Goal: Task Accomplishment & Management: Use online tool/utility

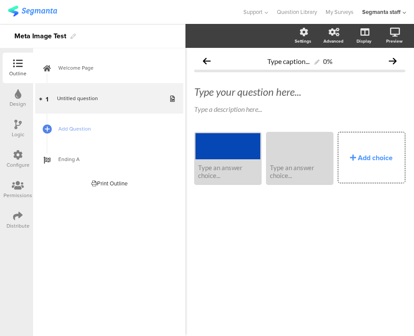
click at [24, 211] on div "Distribute" at bounding box center [18, 220] width 30 height 30
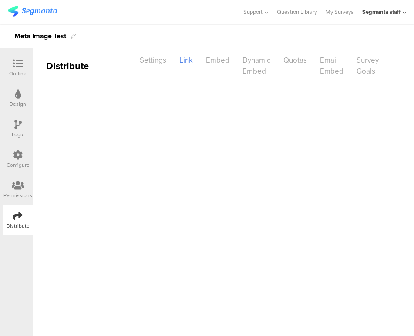
click at [24, 209] on div "Distribute" at bounding box center [18, 220] width 30 height 30
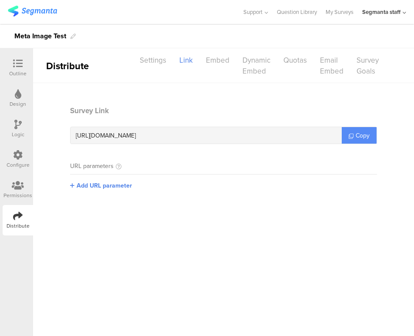
click at [355, 138] on link "Copy" at bounding box center [359, 135] width 35 height 17
click at [21, 69] on div at bounding box center [17, 64] width 17 height 11
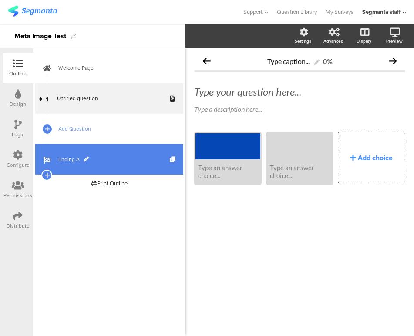
click at [63, 157] on span "Ending A" at bounding box center [113, 159] width 111 height 9
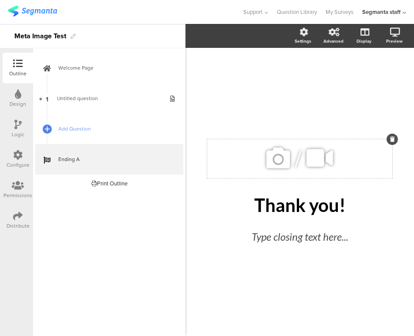
click at [279, 159] on icon at bounding box center [278, 158] width 30 height 30
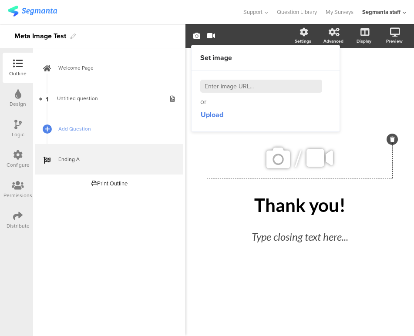
click at [220, 85] on input at bounding box center [261, 86] width 122 height 13
click at [211, 111] on span "Upload" at bounding box center [212, 115] width 23 height 10
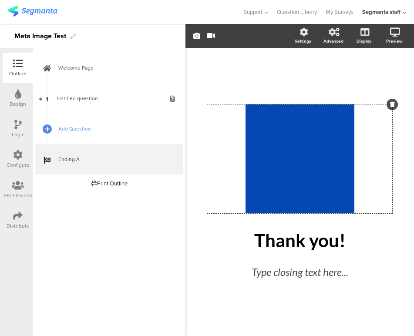
click at [379, 101] on div "/ Thank you! Thank you! Type closing text here..." at bounding box center [299, 187] width 229 height 279
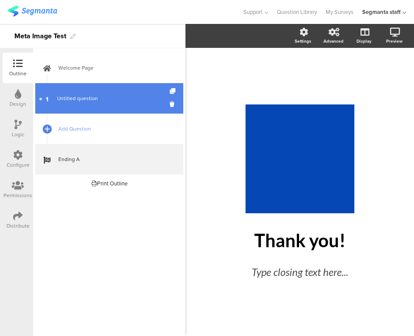
click at [121, 99] on span "Untitled question" at bounding box center [109, 98] width 104 height 9
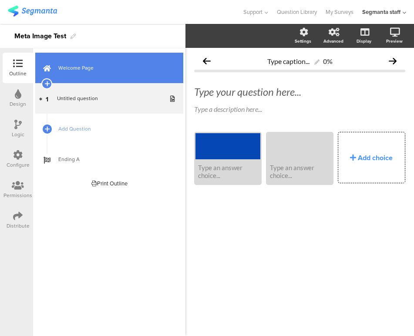
click at [120, 72] on span "Welcome Page" at bounding box center [113, 68] width 111 height 9
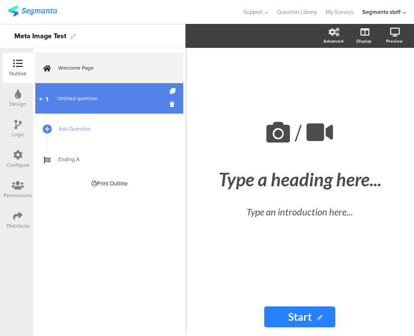
click at [117, 97] on span "Untitled question" at bounding box center [109, 98] width 104 height 9
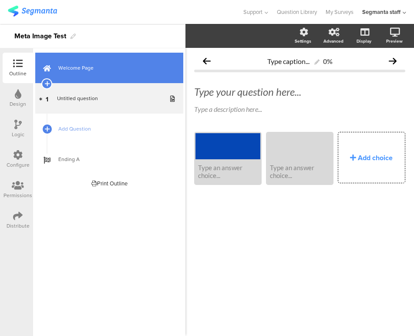
click at [108, 75] on link "Welcome Page" at bounding box center [109, 68] width 148 height 30
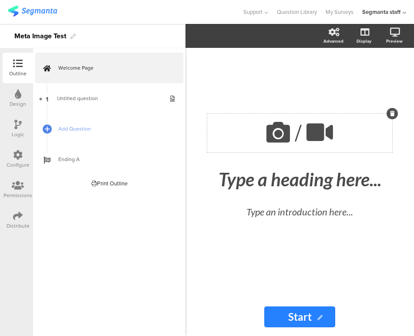
click at [267, 142] on icon at bounding box center [278, 133] width 30 height 30
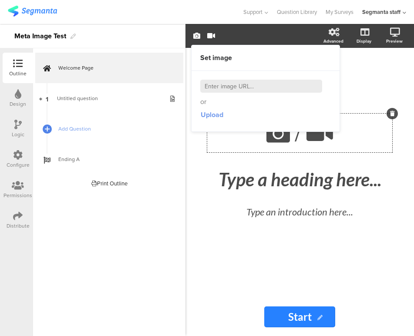
click at [212, 115] on span "Upload" at bounding box center [212, 115] width 23 height 10
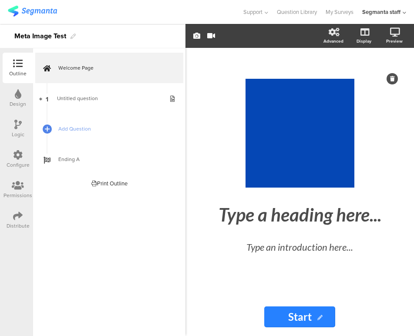
click at [378, 67] on div "/ Type a heading here... Type an introduction here..." at bounding box center [299, 173] width 211 height 250
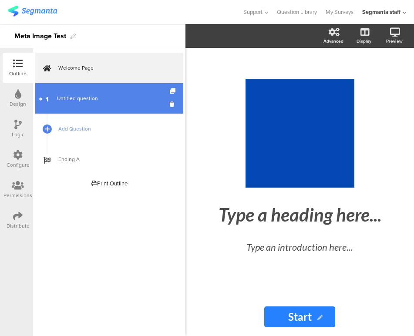
click at [89, 101] on span "Untitled question" at bounding box center [77, 98] width 41 height 8
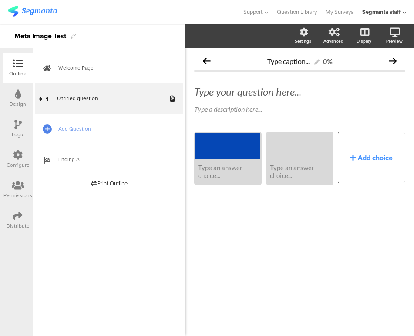
click at [301, 121] on div "Type your question here... Type a description here..." at bounding box center [299, 100] width 211 height 47
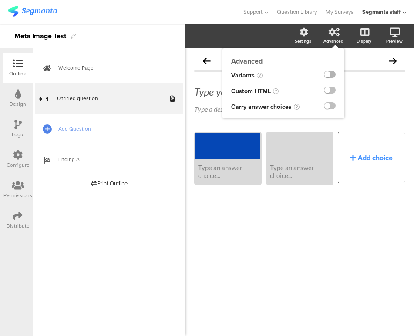
click at [330, 76] on label at bounding box center [330, 74] width 12 height 7
click at [0, 0] on input "checkbox" at bounding box center [0, 0] width 0 height 0
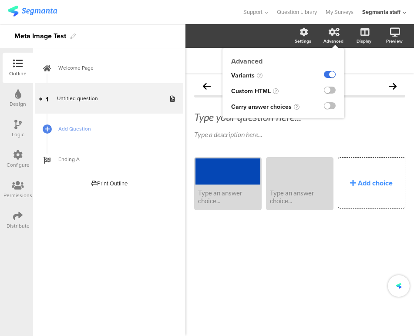
click at [330, 76] on label at bounding box center [330, 74] width 12 height 7
click at [0, 0] on input "checkbox" at bounding box center [0, 0] width 0 height 0
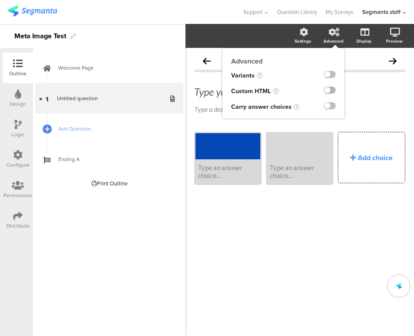
click at [331, 90] on label at bounding box center [330, 90] width 12 height 7
click at [0, 0] on input "checkbox" at bounding box center [0, 0] width 0 height 0
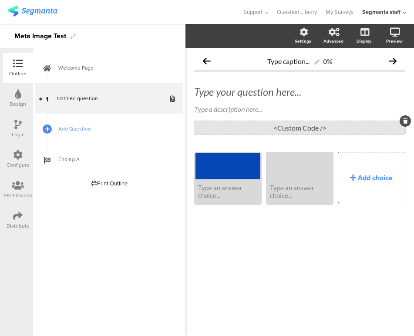
click at [316, 123] on div "<Custom Code />" at bounding box center [299, 127] width 211 height 13
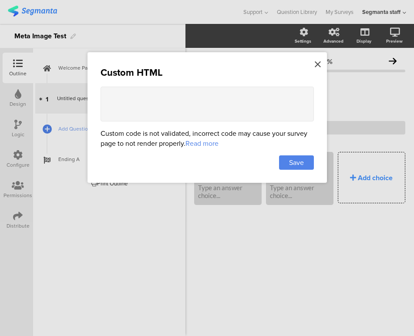
click at [317, 62] on icon at bounding box center [318, 65] width 6 height 10
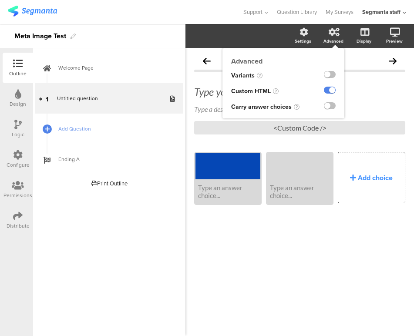
click at [326, 43] on div "Advanced" at bounding box center [333, 41] width 20 height 7
click at [331, 94] on ng-transclude at bounding box center [330, 91] width 12 height 10
click at [330, 92] on label at bounding box center [330, 90] width 12 height 7
click at [0, 0] on input "checkbox" at bounding box center [0, 0] width 0 height 0
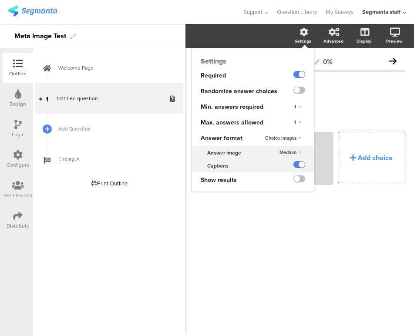
click at [293, 152] on span "Medium" at bounding box center [287, 152] width 17 height 7
click at [293, 152] on div "Medium" at bounding box center [299, 153] width 12 height 6
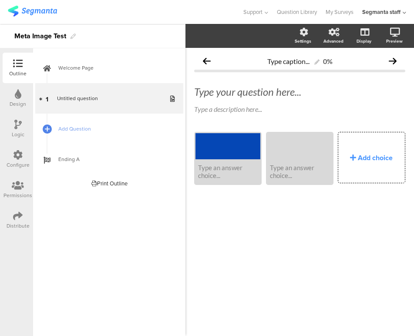
click at [290, 235] on div "Type caption... 0% Type your question here... Type a description here..." at bounding box center [299, 192] width 229 height 288
click at [288, 219] on div "Type caption... 0% Type your question here... Type a description here..." at bounding box center [299, 134] width 229 height 173
click at [296, 212] on div "Type an answer choice... Type an answer choice... Add choice" at bounding box center [299, 174] width 211 height 85
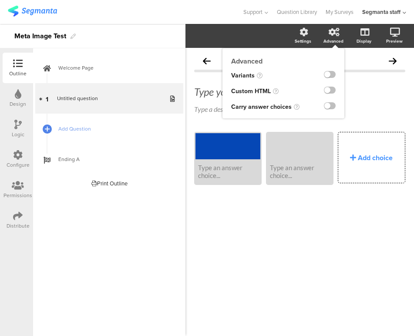
click at [329, 36] on div "Advanced" at bounding box center [338, 36] width 30 height 22
click at [332, 75] on label at bounding box center [330, 74] width 12 height 7
click at [0, 0] on input "checkbox" at bounding box center [0, 0] width 0 height 0
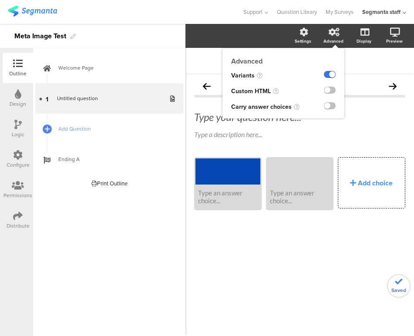
click at [332, 75] on label at bounding box center [330, 74] width 12 height 7
click at [0, 0] on input "checkbox" at bounding box center [0, 0] width 0 height 0
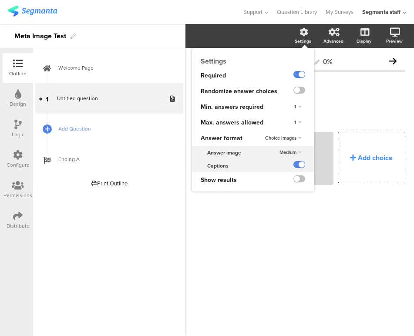
click at [291, 138] on span "Choice images" at bounding box center [280, 138] width 31 height 7
click at [290, 135] on div "Choice images Text only Choice images" at bounding box center [295, 139] width 38 height 16
click at [302, 163] on label at bounding box center [299, 164] width 12 height 7
click at [0, 0] on input "checkbox" at bounding box center [0, 0] width 0 height 0
click at [302, 163] on label at bounding box center [299, 164] width 12 height 7
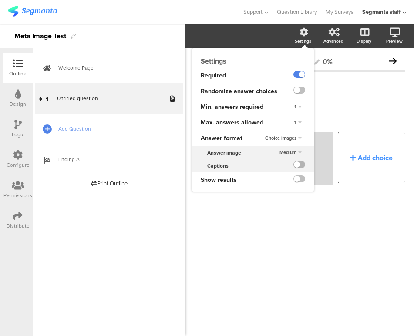
click at [0, 0] on input "checkbox" at bounding box center [0, 0] width 0 height 0
click at [303, 178] on label at bounding box center [299, 178] width 12 height 7
click at [0, 0] on input "checkbox" at bounding box center [0, 0] width 0 height 0
click at [303, 178] on label at bounding box center [299, 178] width 12 height 7
click at [0, 0] on input "checkbox" at bounding box center [0, 0] width 0 height 0
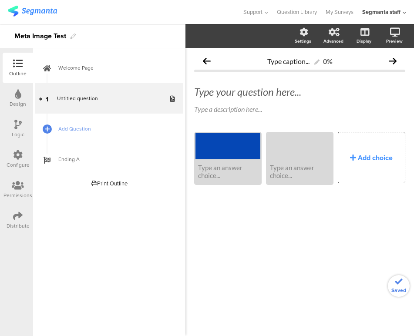
click at [303, 199] on div "Type an answer choice... Type an answer choice... Add choice" at bounding box center [299, 174] width 211 height 85
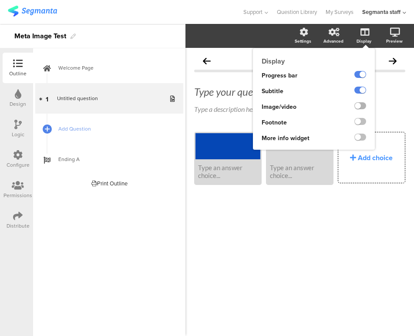
click at [363, 107] on label at bounding box center [360, 105] width 12 height 7
click at [0, 0] on input "checkbox" at bounding box center [0, 0] width 0 height 0
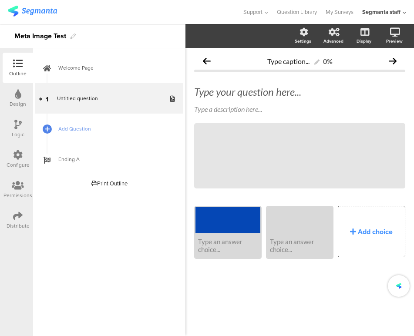
click at [311, 292] on div "Type caption... 0% Type your question here... Type a description here... /" at bounding box center [299, 171] width 229 height 247
click at [276, 157] on icon at bounding box center [278, 156] width 30 height 30
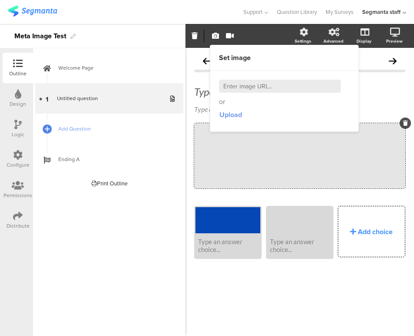
click at [229, 116] on span "Upload" at bounding box center [230, 115] width 23 height 10
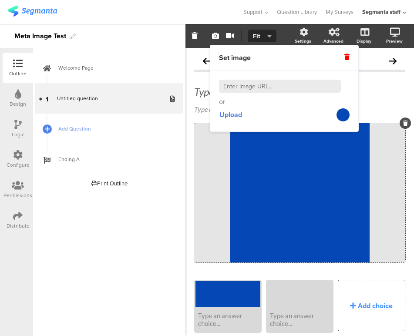
click at [404, 80] on div "Type caption... 0% Type your question here... Type a description here... /" at bounding box center [299, 208] width 229 height 321
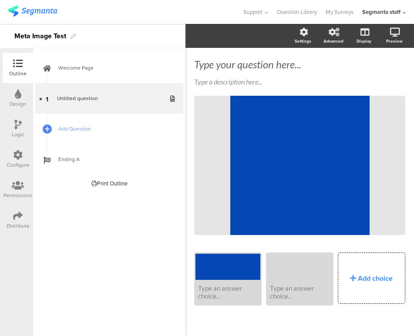
scroll to position [32, 0]
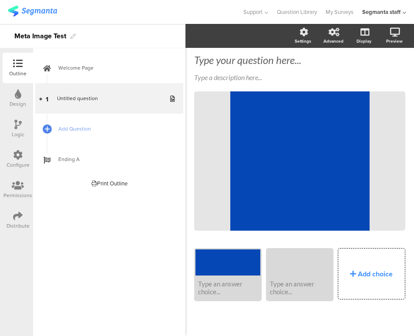
click at [16, 212] on icon at bounding box center [18, 216] width 10 height 10
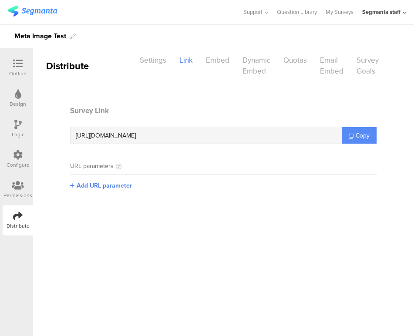
click at [370, 132] on link "Copy" at bounding box center [359, 135] width 35 height 17
